Goal: Connect with others: Participate in discussion

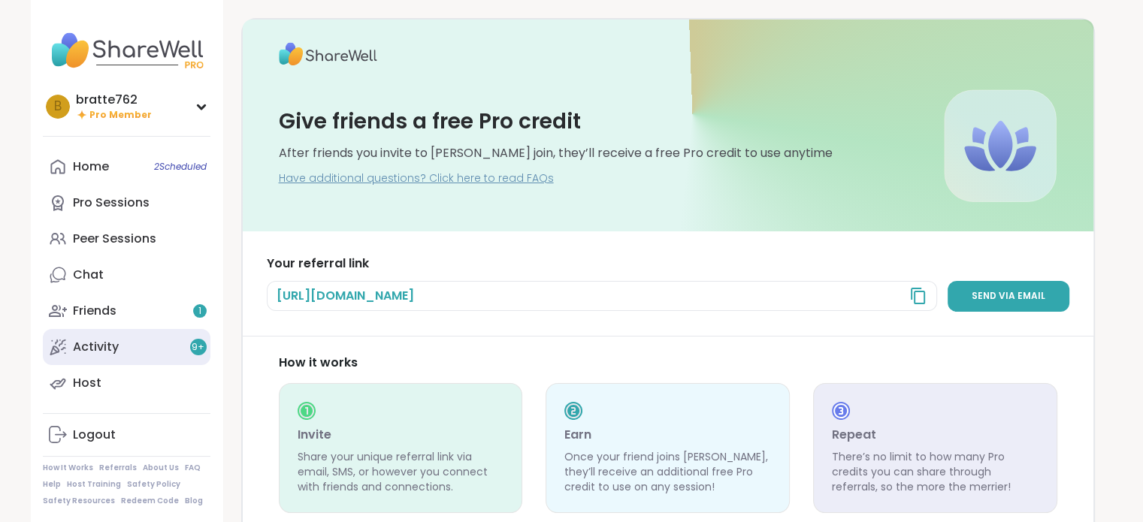
click at [119, 344] on link "Activity 9 +" at bounding box center [127, 347] width 168 height 36
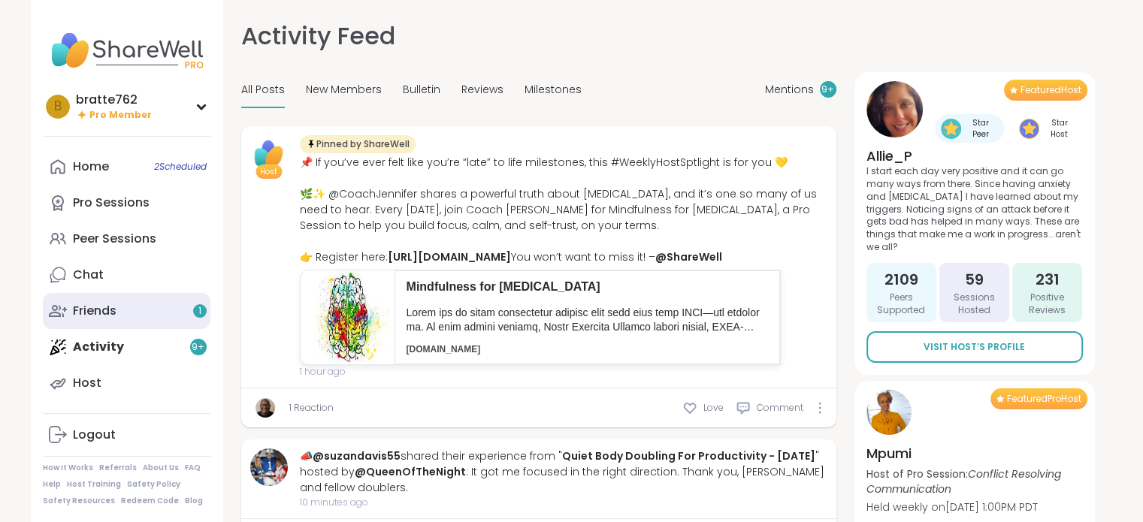
click at [104, 313] on div "Friends 1" at bounding box center [95, 311] width 44 height 17
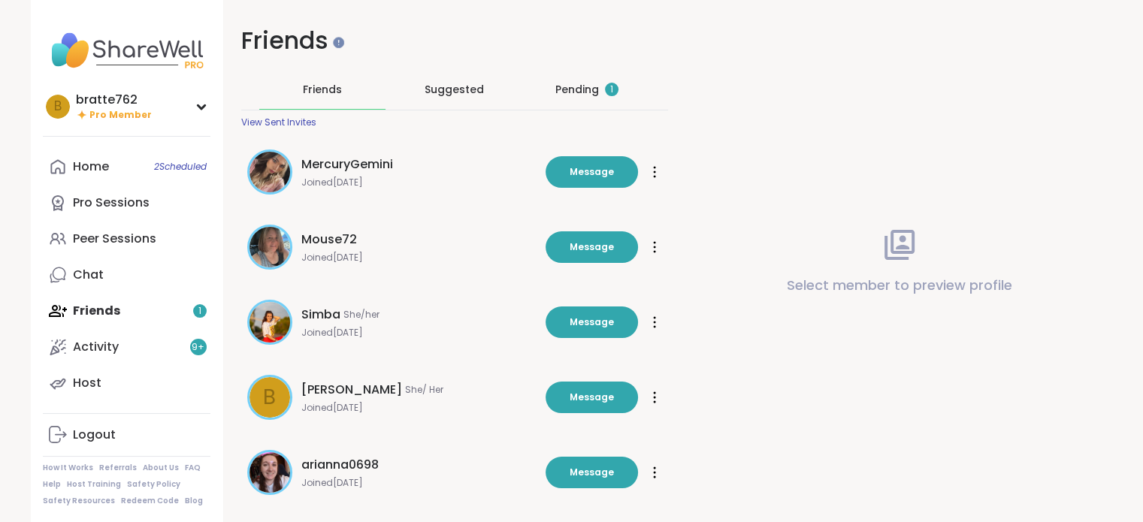
scroll to position [2, 0]
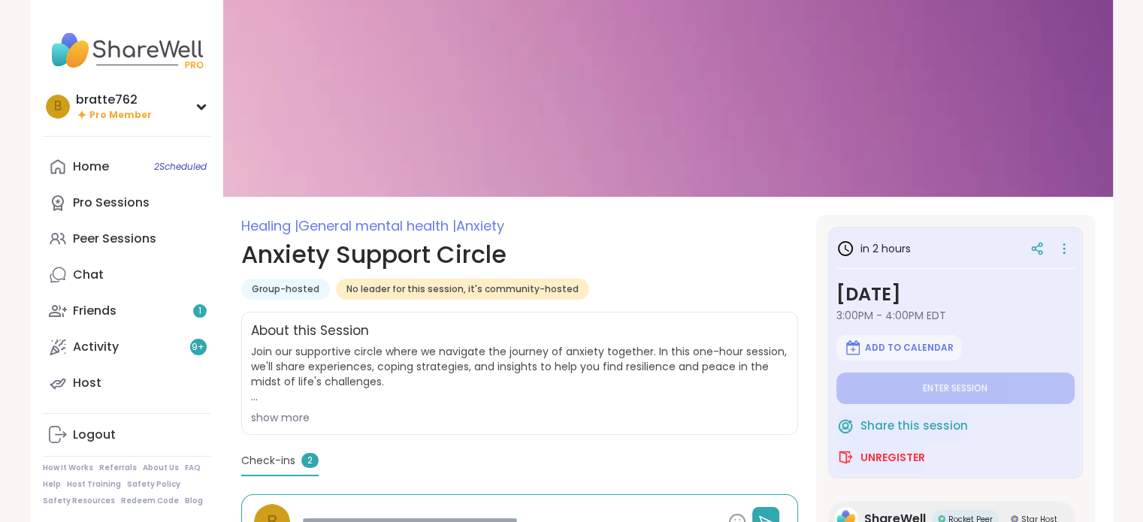
type textarea "*"
